Goal: Download file/media

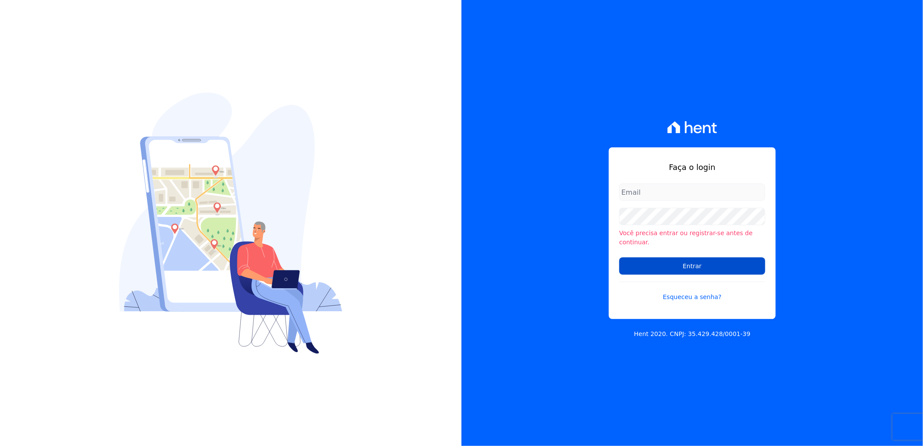
type input "[PERSON_NAME][EMAIL_ADDRESS][DOMAIN_NAME]"
click at [706, 264] on input "Entrar" at bounding box center [693, 265] width 146 height 17
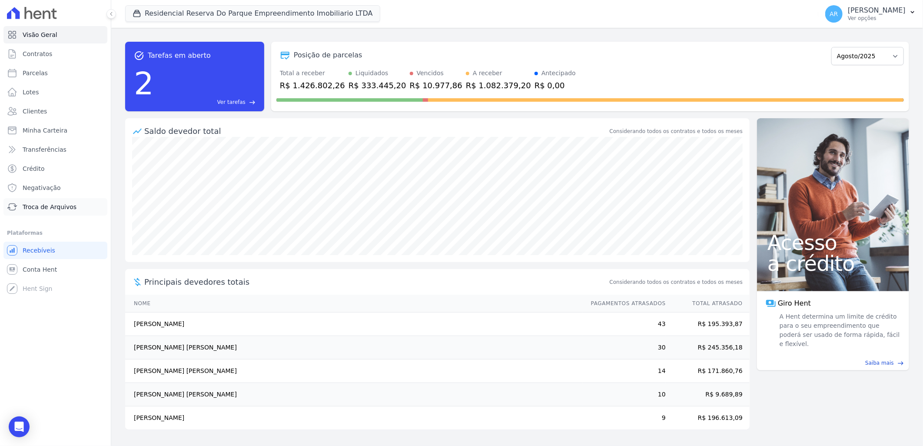
drag, startPoint x: 40, startPoint y: 201, endPoint x: 72, endPoint y: 198, distance: 32.4
click at [41, 201] on link "Troca de Arquivos" at bounding box center [55, 206] width 104 height 17
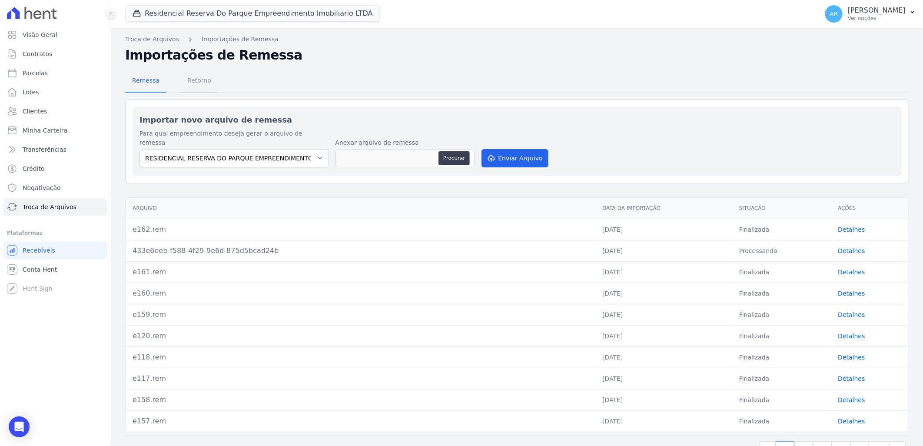
click at [194, 83] on span "Retorno" at bounding box center [199, 80] width 34 height 17
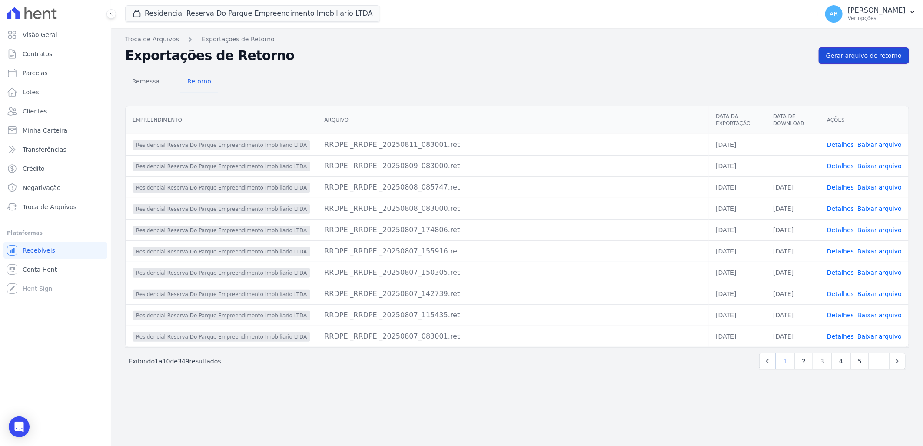
click at [856, 52] on span "Gerar arquivo de retorno" at bounding box center [864, 55] width 76 height 9
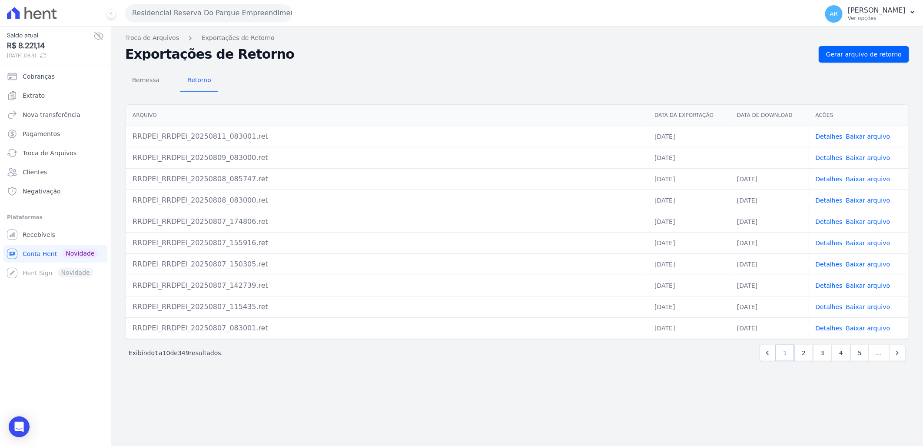
click at [863, 135] on link "Baixar arquivo" at bounding box center [868, 136] width 44 height 7
click at [864, 158] on link "Baixar arquivo" at bounding box center [868, 157] width 44 height 7
click at [477, 403] on div "Troca de Arquivos Exportações de Retorno Exportações de Retorno Gerar arquivo d…" at bounding box center [517, 237] width 812 height 420
